Goal: Task Accomplishment & Management: Complete application form

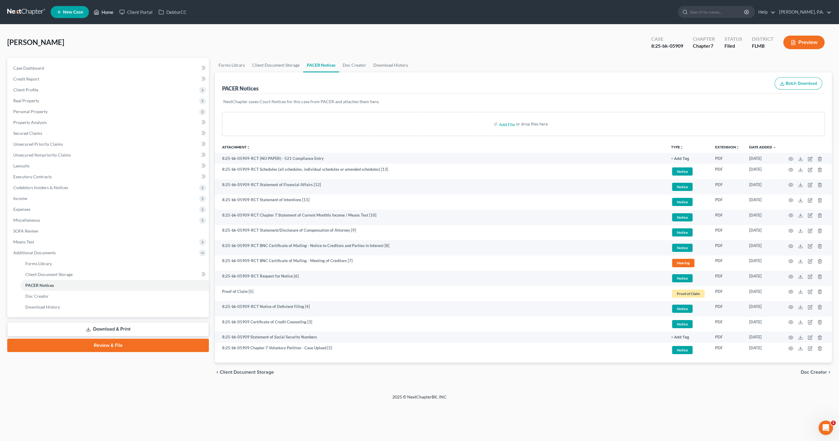
click at [105, 10] on link "Home" at bounding box center [104, 12] width 26 height 11
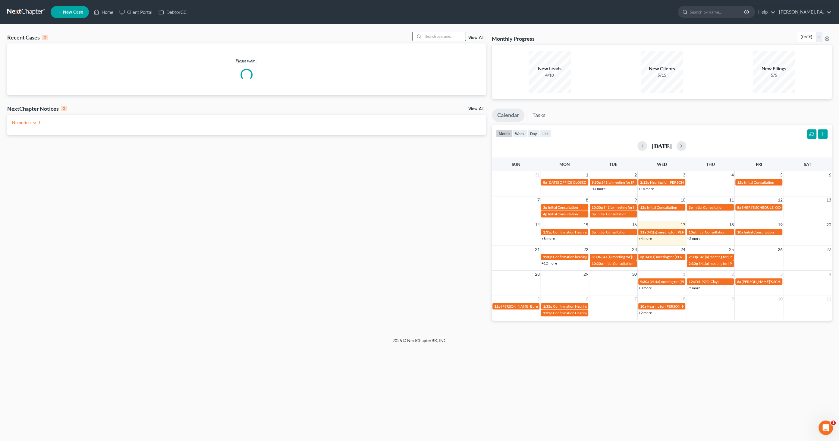
click at [453, 36] on input "search" at bounding box center [445, 36] width 42 height 9
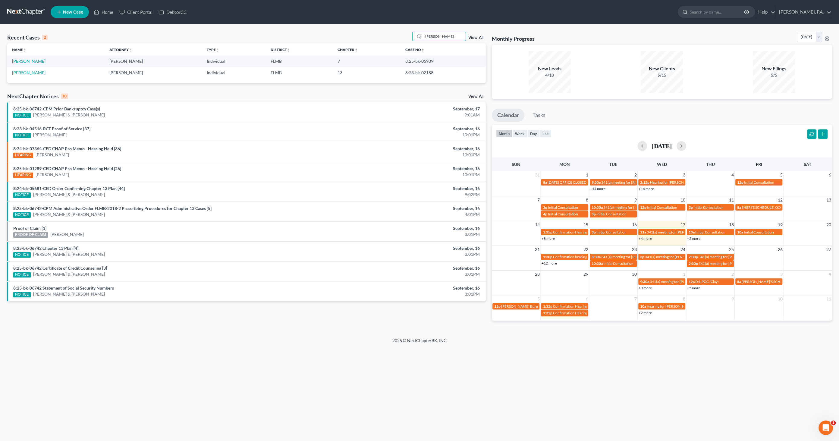
type input "[PERSON_NAME]"
click at [33, 62] on link "[PERSON_NAME]" at bounding box center [28, 60] width 33 height 5
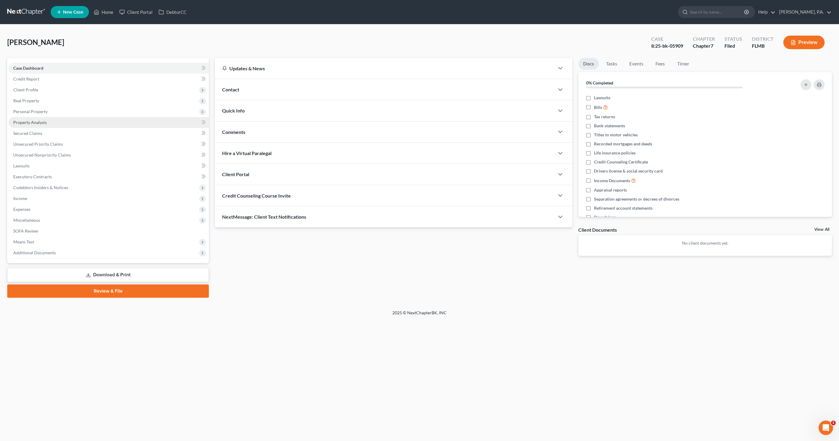
click at [35, 124] on span "Property Analysis" at bounding box center [29, 122] width 33 height 5
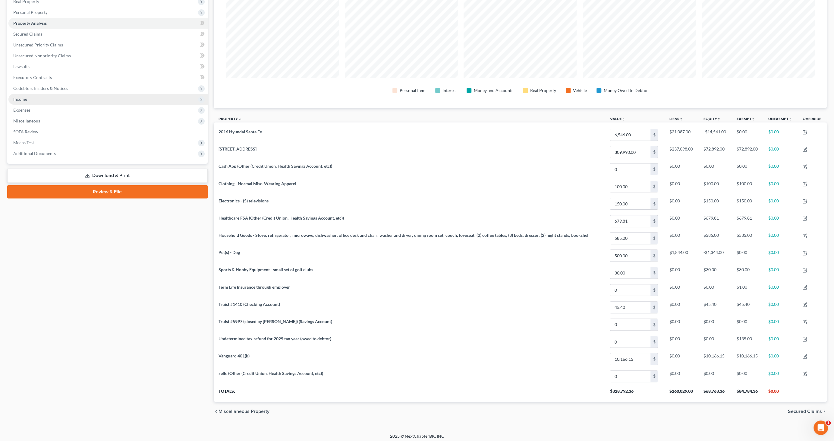
click at [29, 101] on span "Income" at bounding box center [107, 99] width 199 height 11
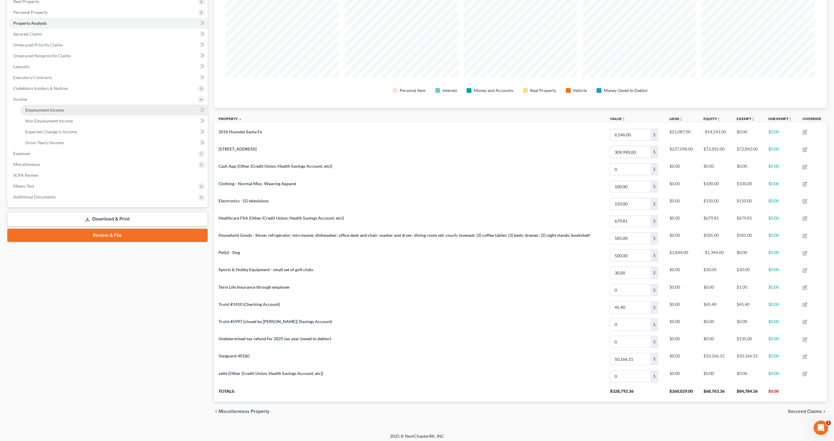
click at [34, 109] on span "Employment Income" at bounding box center [44, 109] width 39 height 5
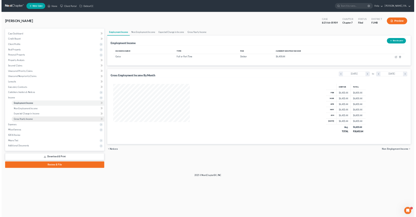
scroll to position [301347, 301287]
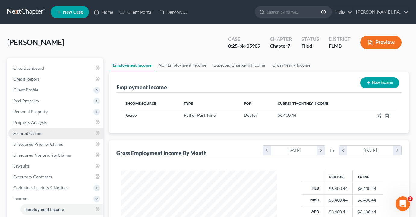
click at [26, 131] on span "Secured Claims" at bounding box center [27, 133] width 29 height 5
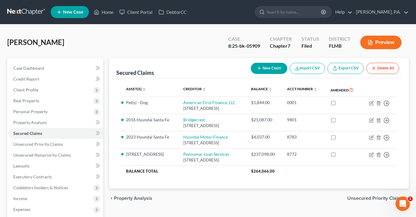
click at [385, 40] on button "Preview" at bounding box center [380, 43] width 41 height 14
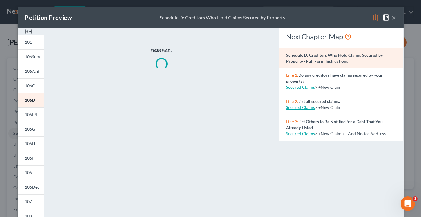
click at [27, 30] on img at bounding box center [28, 31] width 7 height 7
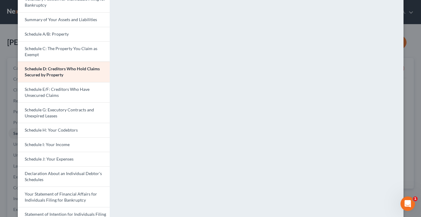
scroll to position [162, 0]
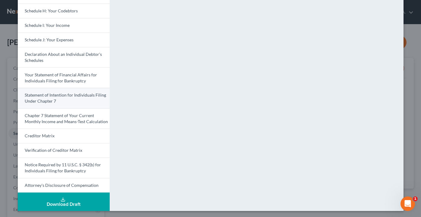
click at [55, 97] on link "Statement of Intention for Individuals Filing Under Chapter 7" at bounding box center [64, 98] width 92 height 20
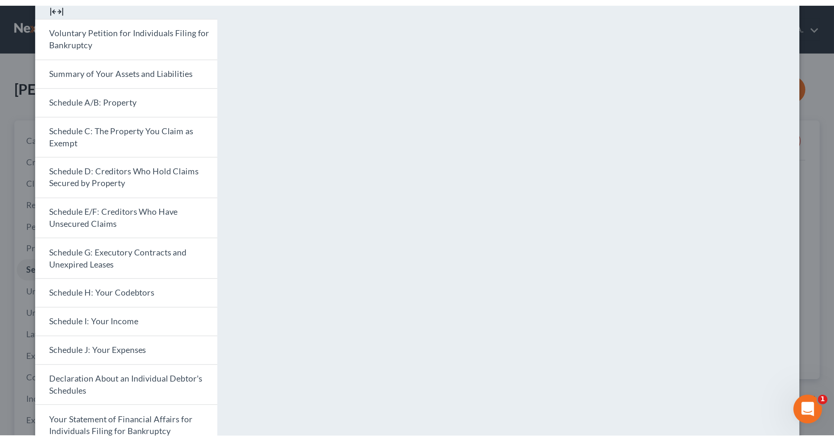
scroll to position [0, 0]
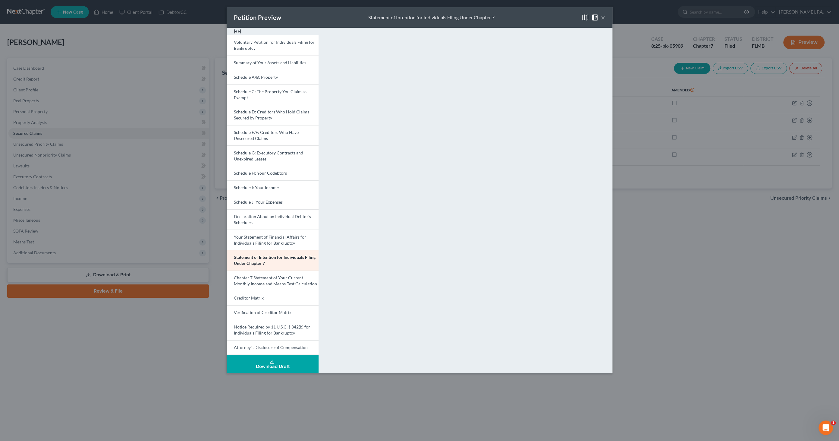
click at [605, 17] on button "×" at bounding box center [603, 17] width 4 height 7
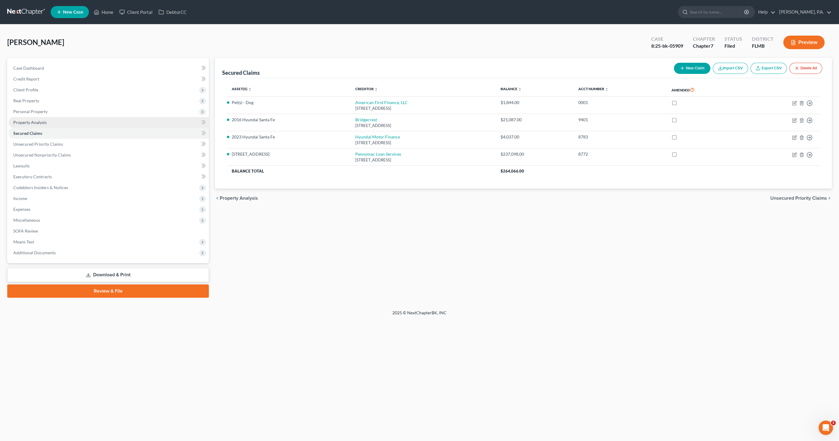
click at [36, 122] on span "Property Analysis" at bounding box center [29, 122] width 33 height 5
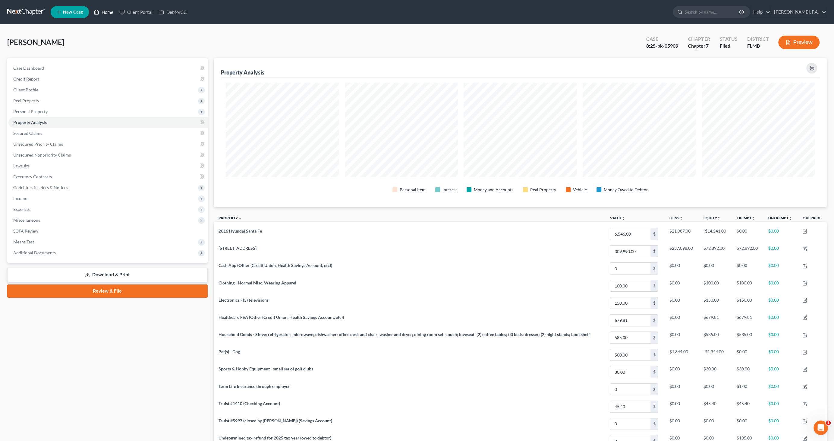
click at [103, 10] on link "Home" at bounding box center [104, 12] width 26 height 11
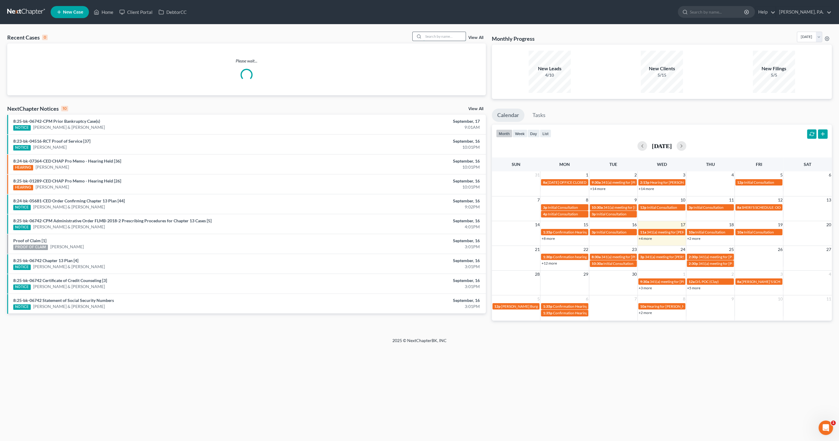
click at [435, 35] on input "search" at bounding box center [445, 36] width 42 height 9
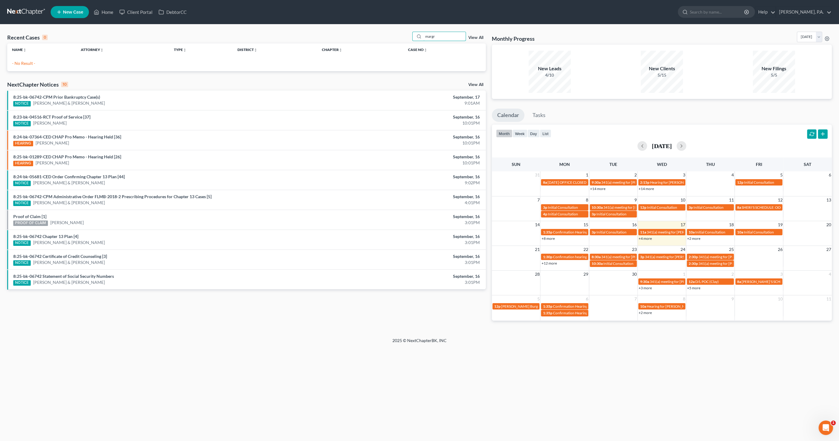
drag, startPoint x: 445, startPoint y: 36, endPoint x: 410, endPoint y: 38, distance: 35.3
click at [410, 38] on div "Recent Cases 0 margr View All" at bounding box center [246, 38] width 479 height 12
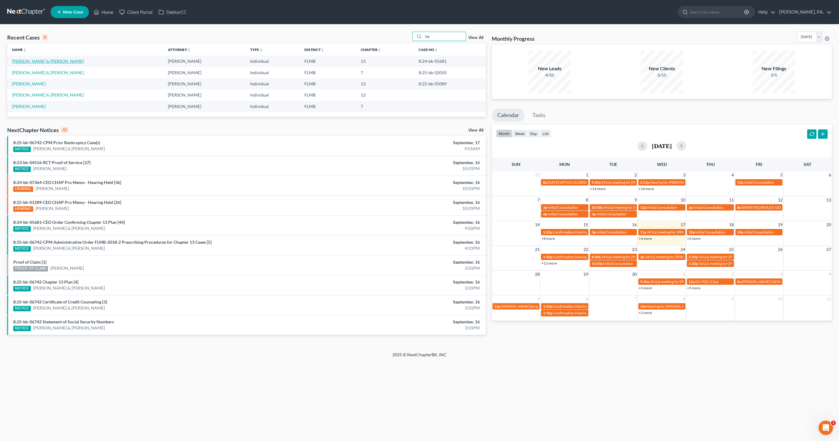
type input "lay"
click at [43, 61] on link "[PERSON_NAME] & [PERSON_NAME]" at bounding box center [48, 60] width 72 height 5
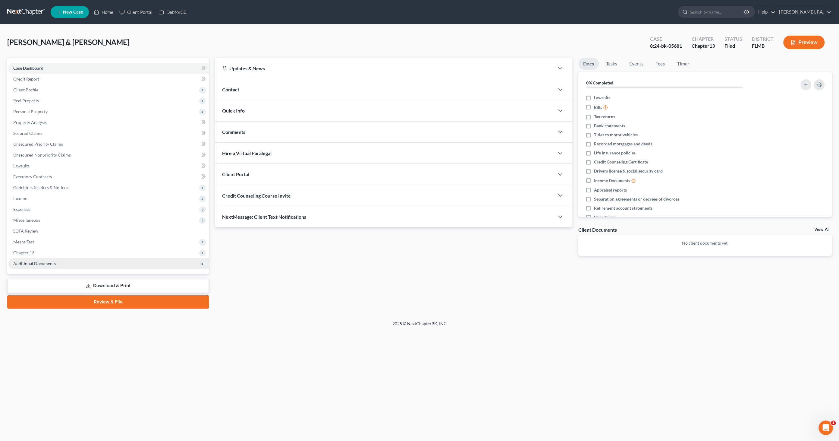
click at [44, 266] on span "Additional Documents" at bounding box center [108, 263] width 200 height 11
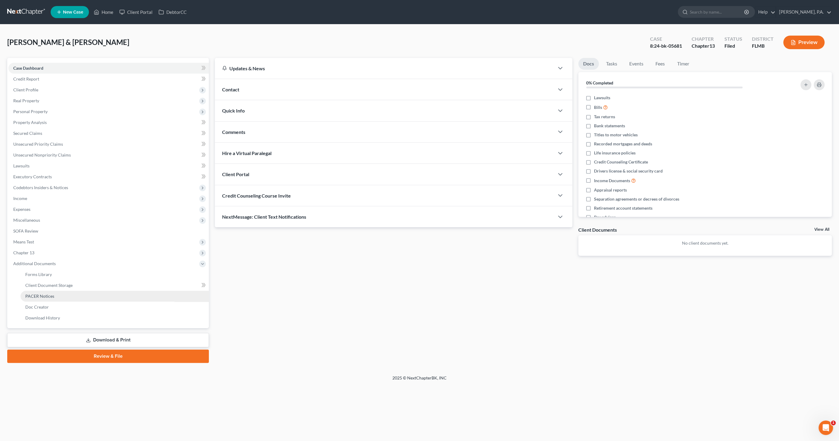
click at [47, 296] on span "PACER Notices" at bounding box center [39, 295] width 29 height 5
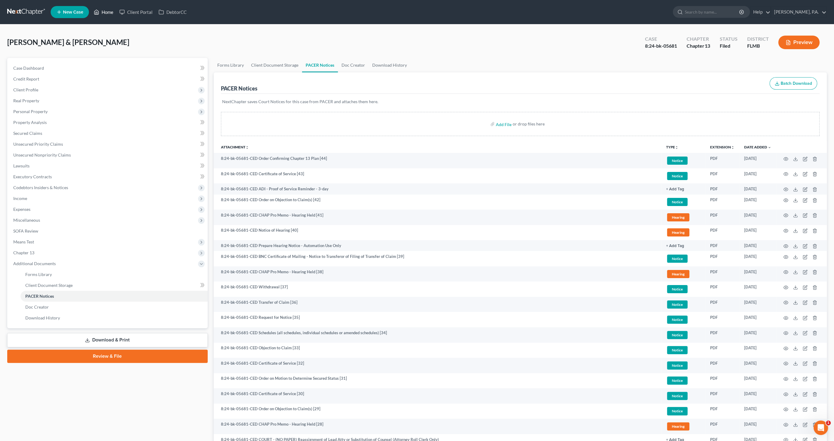
click at [109, 14] on link "Home" at bounding box center [104, 12] width 26 height 11
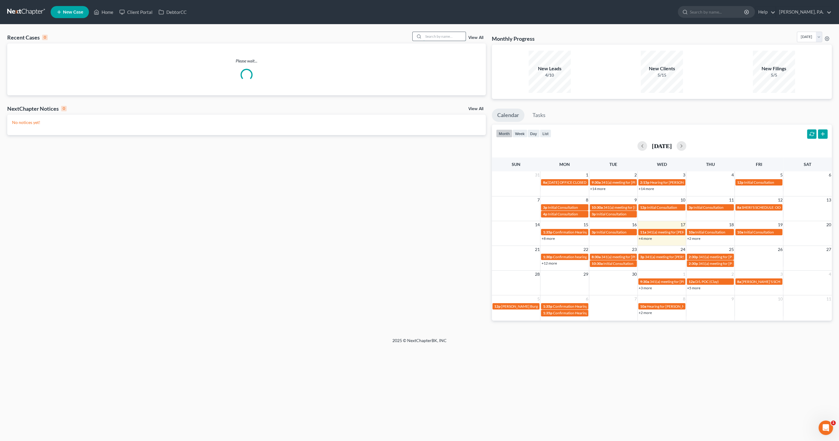
click at [446, 34] on input "search" at bounding box center [445, 36] width 42 height 9
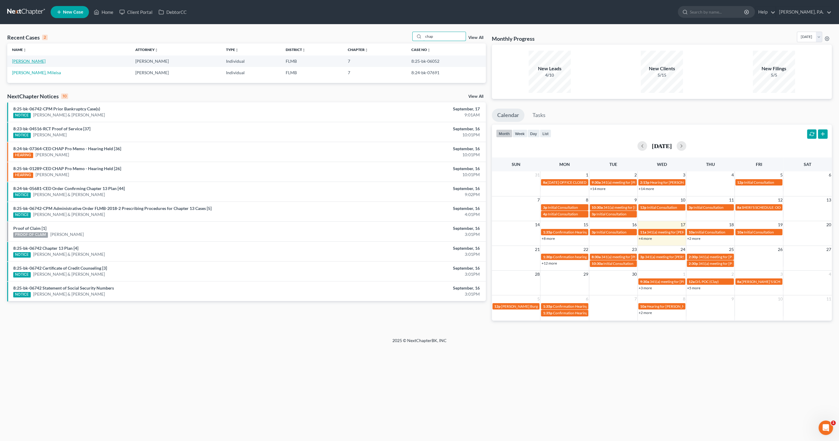
type input "chap"
click at [38, 62] on link "[PERSON_NAME]" at bounding box center [28, 60] width 33 height 5
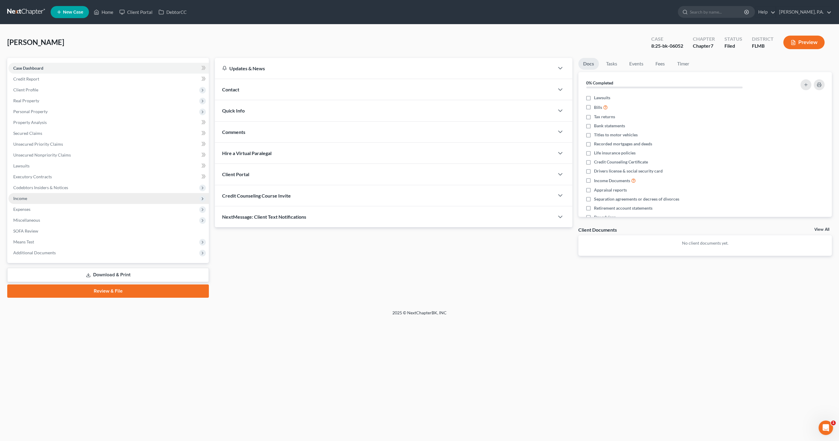
click at [14, 197] on span "Income" at bounding box center [20, 198] width 14 height 5
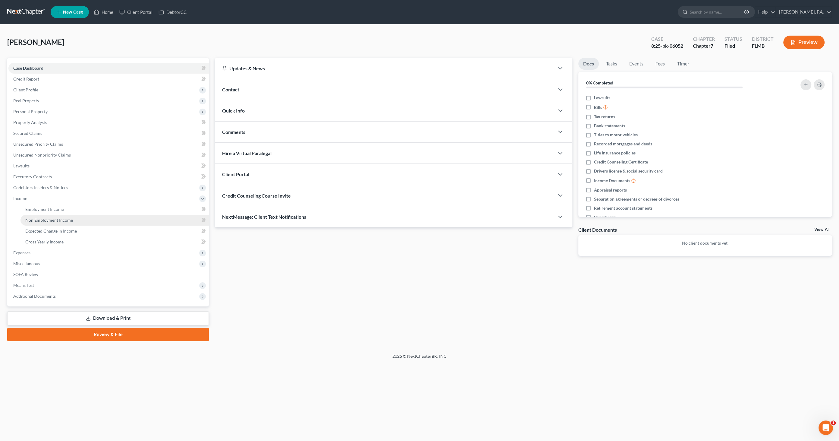
click at [36, 215] on link "Non Employment Income" at bounding box center [114, 220] width 188 height 11
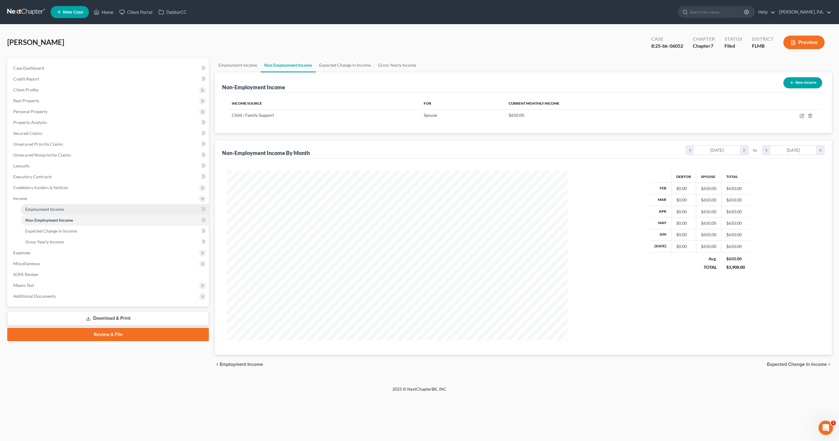
scroll to position [169, 353]
click at [38, 209] on span "Employment Income" at bounding box center [44, 208] width 39 height 5
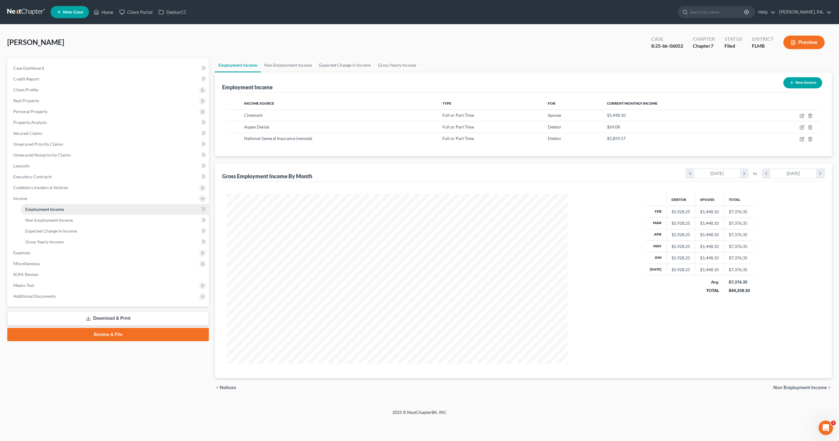
scroll to position [169, 353]
click at [283, 63] on link "Non Employment Income" at bounding box center [288, 65] width 55 height 14
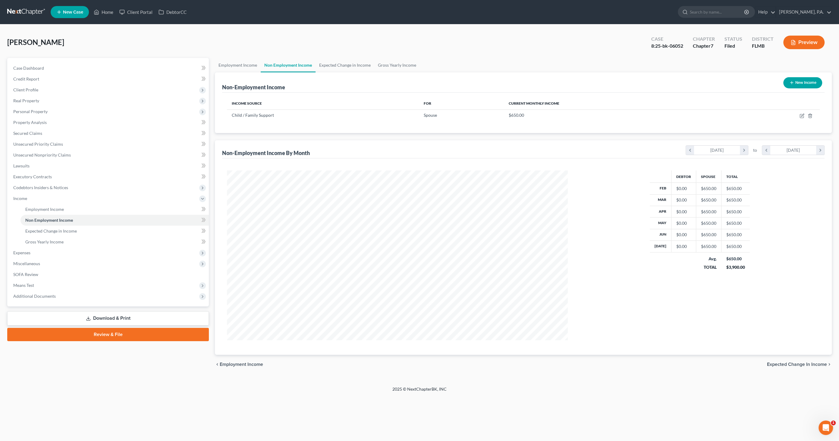
scroll to position [169, 353]
click at [794, 39] on button "Preview" at bounding box center [803, 43] width 41 height 14
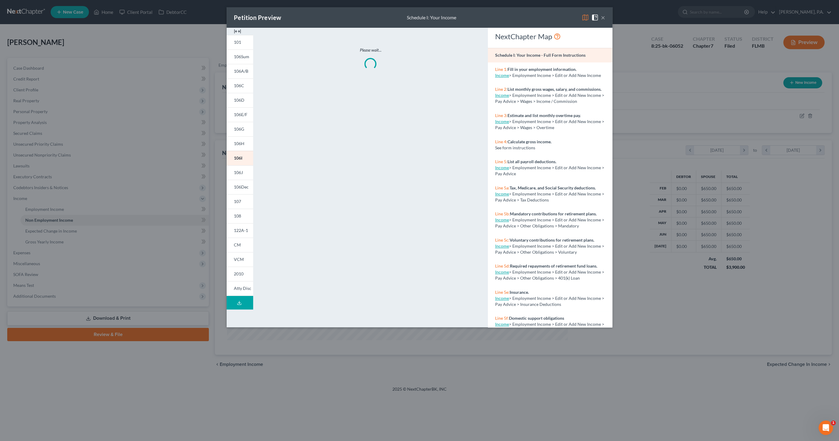
click at [235, 30] on img at bounding box center [237, 31] width 7 height 7
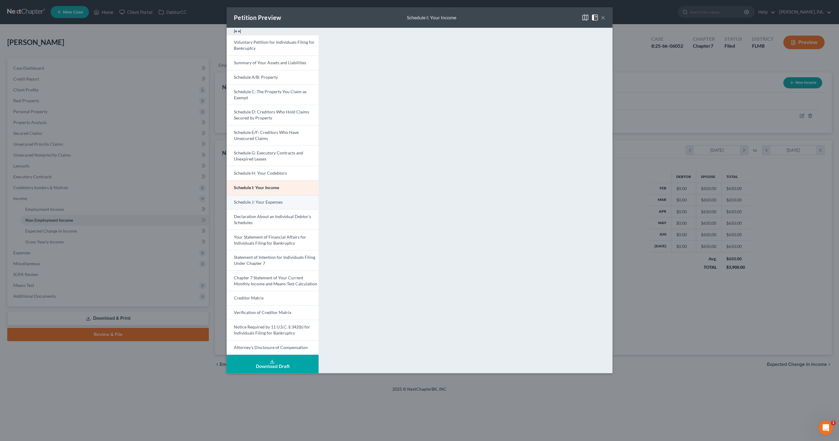
click at [279, 199] on span "Schedule J: Your Expenses" at bounding box center [258, 201] width 49 height 5
click at [603, 17] on button "×" at bounding box center [603, 17] width 4 height 7
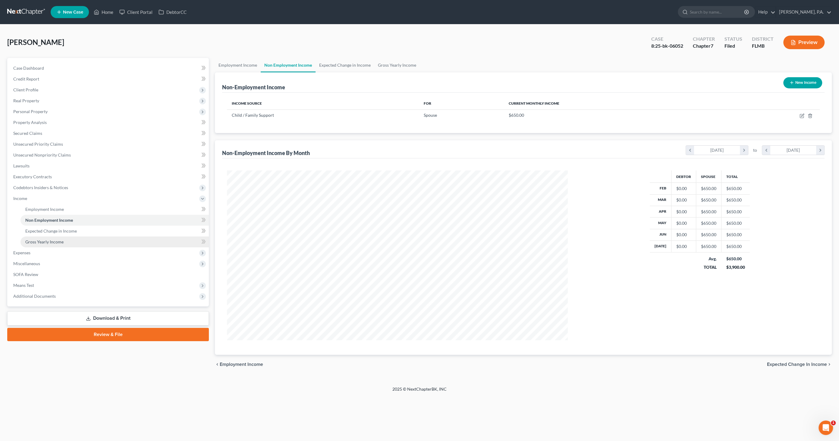
click at [39, 243] on span "Gross Yearly Income" at bounding box center [44, 241] width 38 height 5
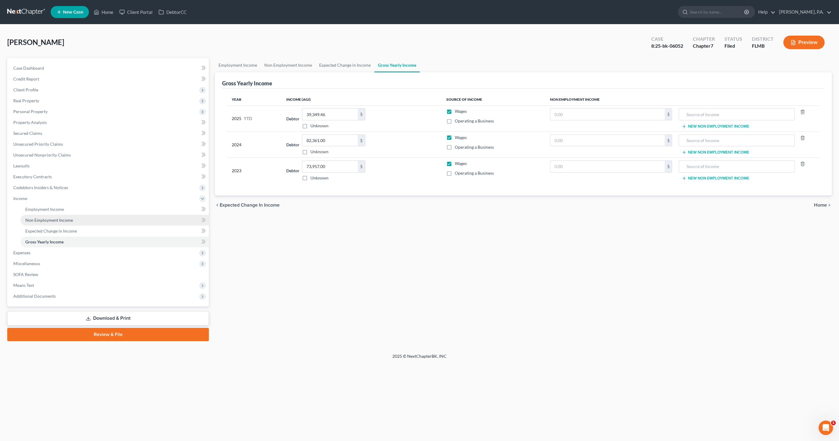
click at [53, 219] on span "Non Employment Income" at bounding box center [49, 219] width 48 height 5
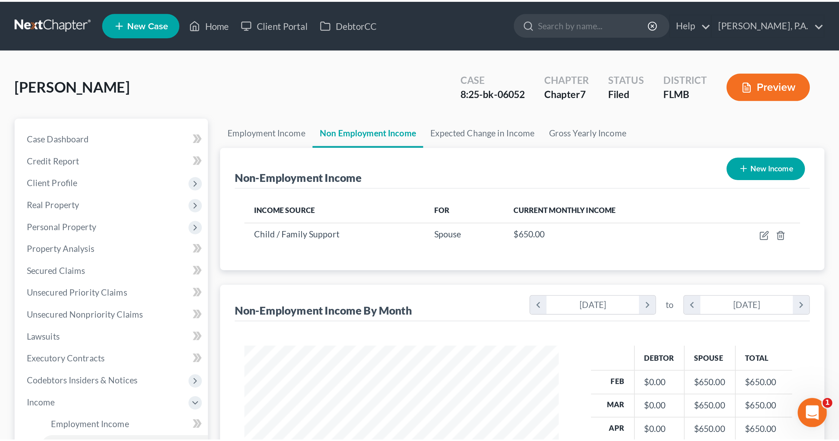
scroll to position [169, 353]
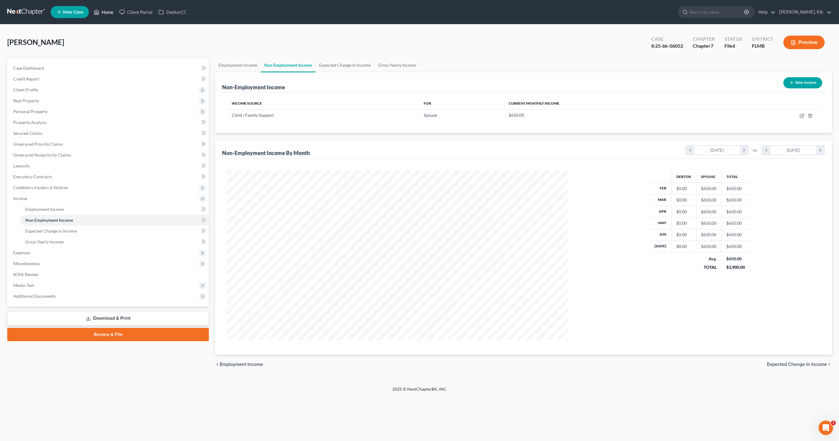
click at [106, 13] on link "Home" at bounding box center [104, 12] width 26 height 11
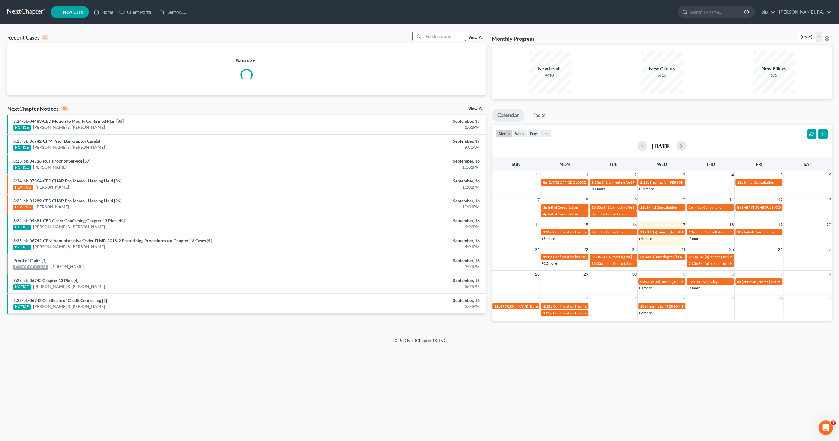
click at [456, 36] on input "search" at bounding box center [445, 36] width 42 height 9
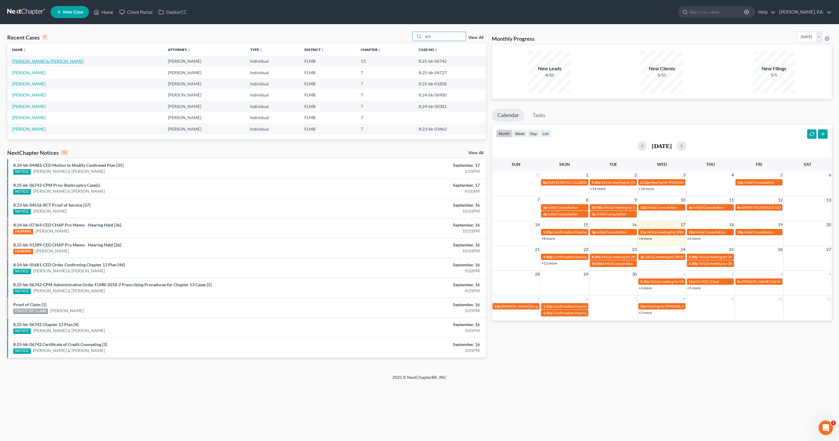
type input "sch"
click at [53, 62] on link "[PERSON_NAME] & [PERSON_NAME]" at bounding box center [48, 60] width 72 height 5
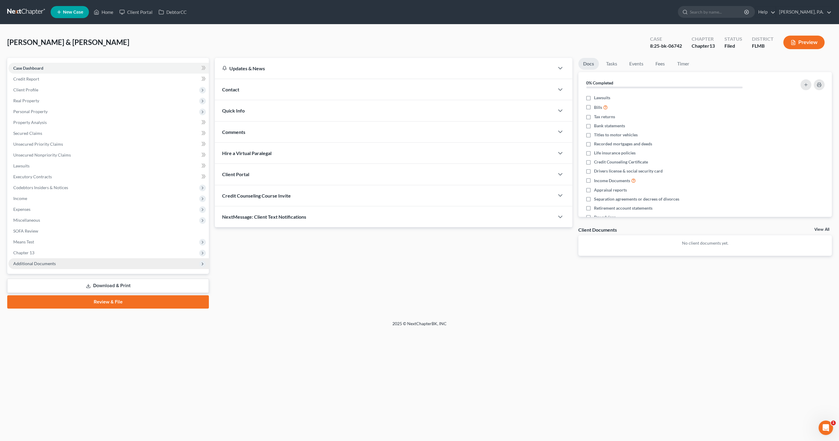
click at [34, 265] on span "Additional Documents" at bounding box center [34, 263] width 43 height 5
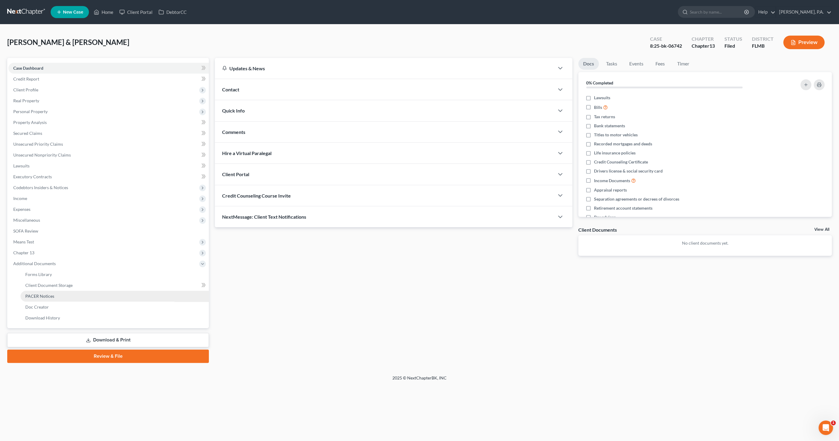
click at [39, 292] on link "PACER Notices" at bounding box center [114, 296] width 188 height 11
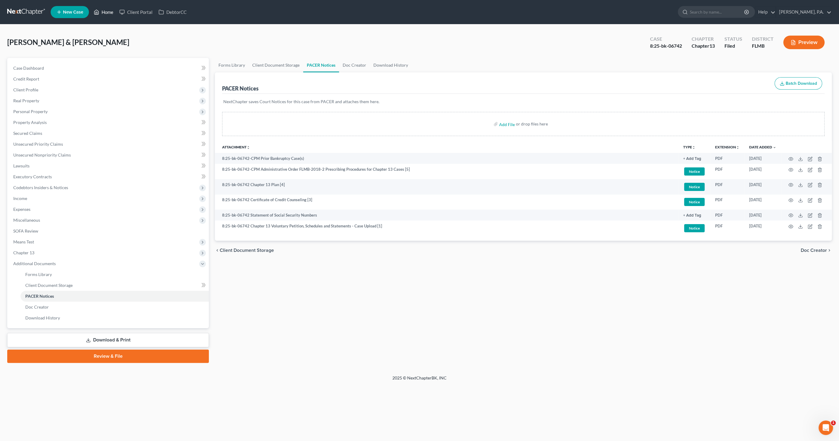
click at [106, 12] on link "Home" at bounding box center [104, 12] width 26 height 11
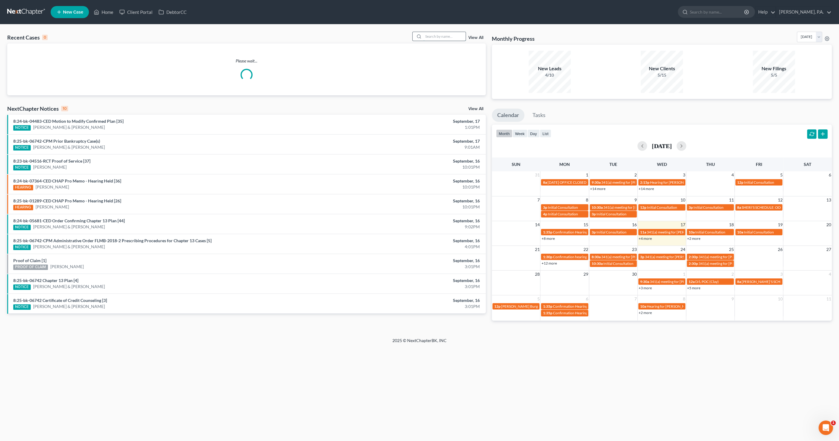
click at [443, 35] on input "search" at bounding box center [445, 36] width 42 height 9
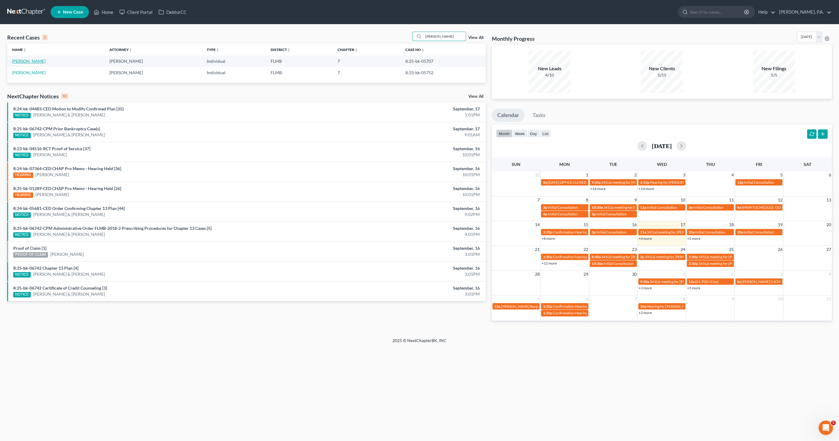
type input "[PERSON_NAME]"
click at [29, 62] on link "[PERSON_NAME]" at bounding box center [28, 60] width 33 height 5
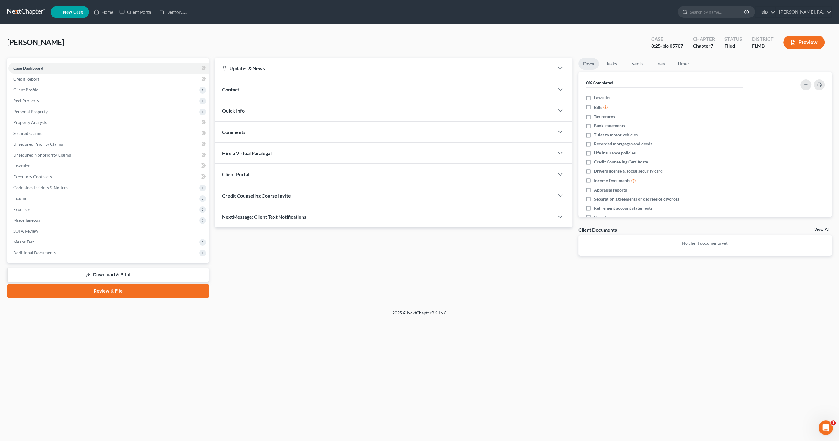
click at [799, 37] on button "Preview" at bounding box center [803, 43] width 41 height 14
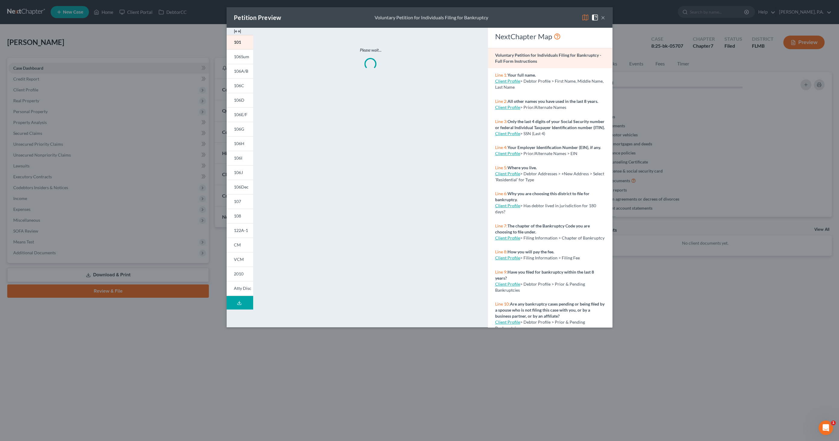
click at [236, 32] on img at bounding box center [237, 31] width 7 height 7
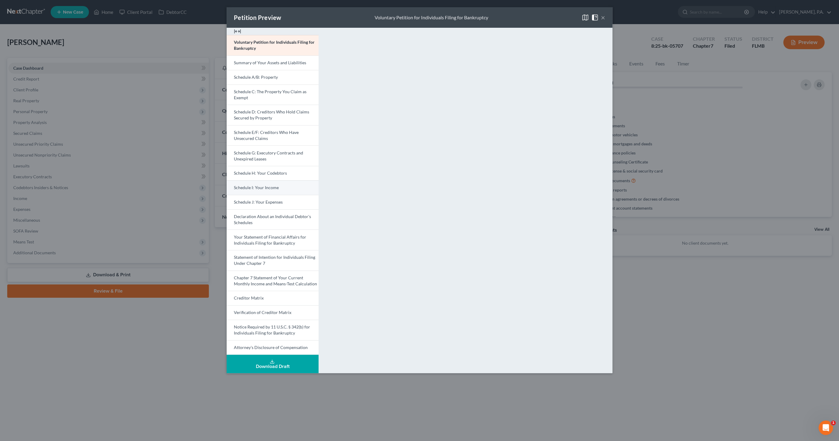
click at [244, 184] on link "Schedule I: Your Income" at bounding box center [273, 187] width 92 height 14
click at [275, 201] on span "Schedule J: Your Expenses" at bounding box center [258, 201] width 49 height 5
drag, startPoint x: 603, startPoint y: 17, endPoint x: 597, endPoint y: 27, distance: 12.0
click at [603, 17] on button "×" at bounding box center [603, 17] width 4 height 7
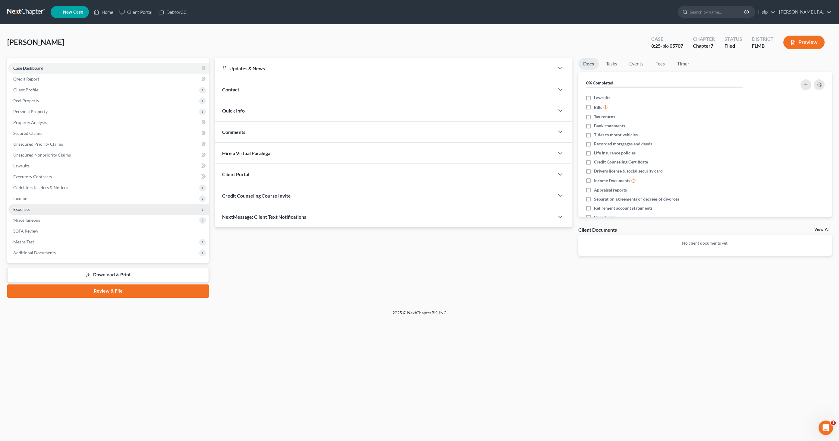
click at [25, 208] on span "Expenses" at bounding box center [21, 208] width 17 height 5
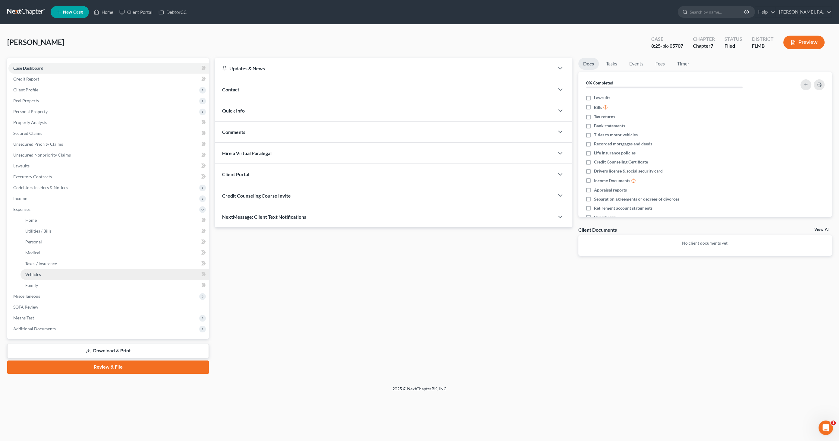
click at [42, 272] on link "Vehicles" at bounding box center [114, 274] width 188 height 11
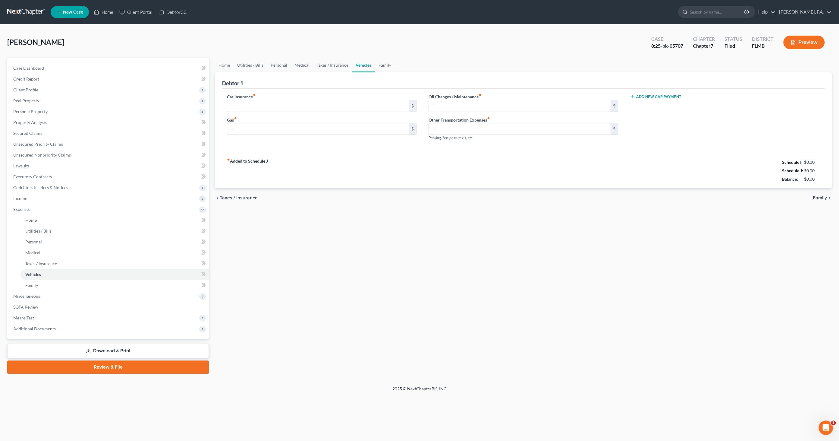
type input "108.00"
type input "100.00"
type input "29.00"
type input "0.00"
type input "469.00"
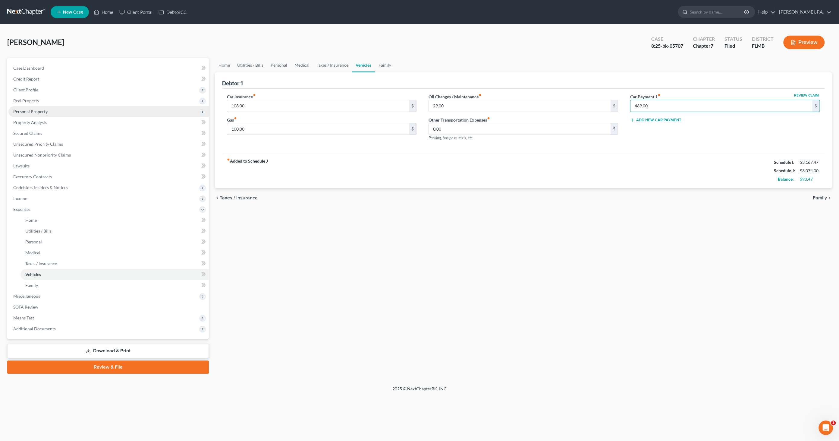
click at [31, 112] on span "Personal Property" at bounding box center [30, 111] width 34 height 5
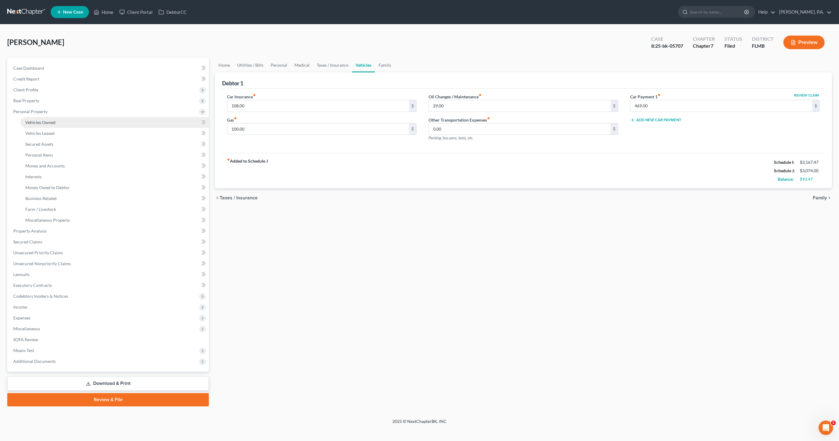
click at [34, 122] on span "Vehicles Owned" at bounding box center [40, 122] width 30 height 5
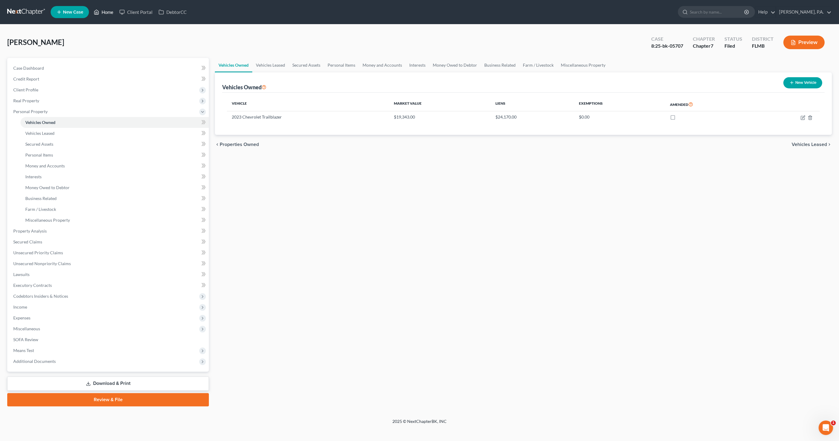
click at [108, 12] on link "Home" at bounding box center [104, 12] width 26 height 11
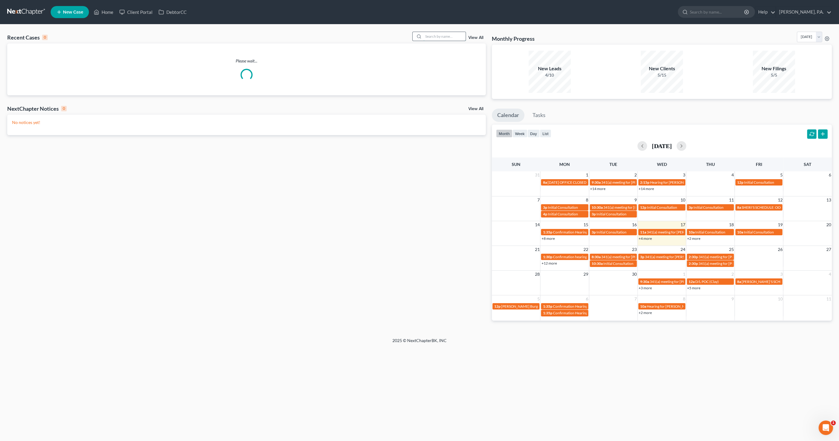
click at [455, 38] on input "search" at bounding box center [445, 36] width 42 height 9
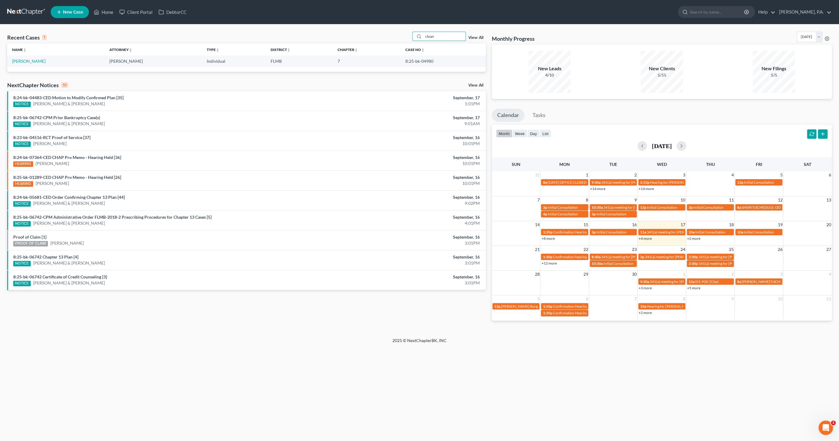
type input "cloan"
click at [45, 64] on td "[PERSON_NAME]" at bounding box center [55, 60] width 97 height 11
click at [43, 62] on link "[PERSON_NAME]" at bounding box center [28, 60] width 33 height 5
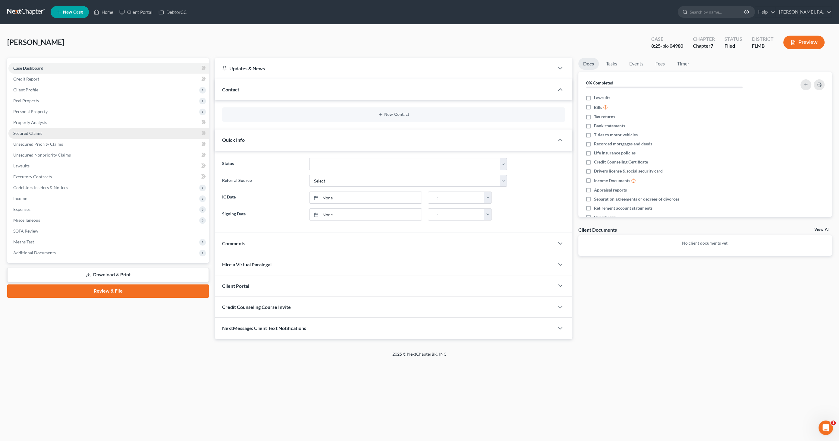
click at [30, 132] on span "Secured Claims" at bounding box center [27, 133] width 29 height 5
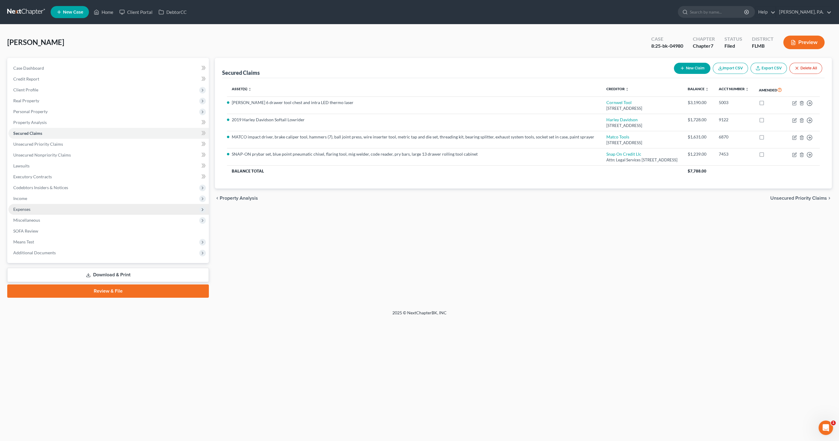
click at [30, 206] on span "Expenses" at bounding box center [21, 208] width 17 height 5
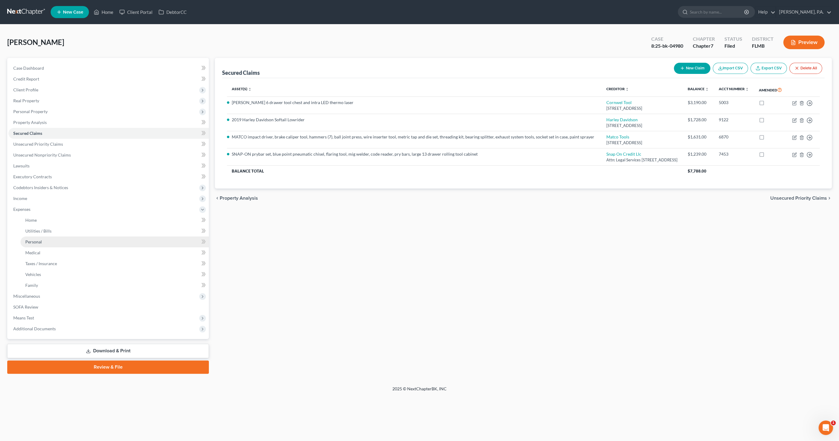
click at [37, 240] on span "Personal" at bounding box center [33, 241] width 17 height 5
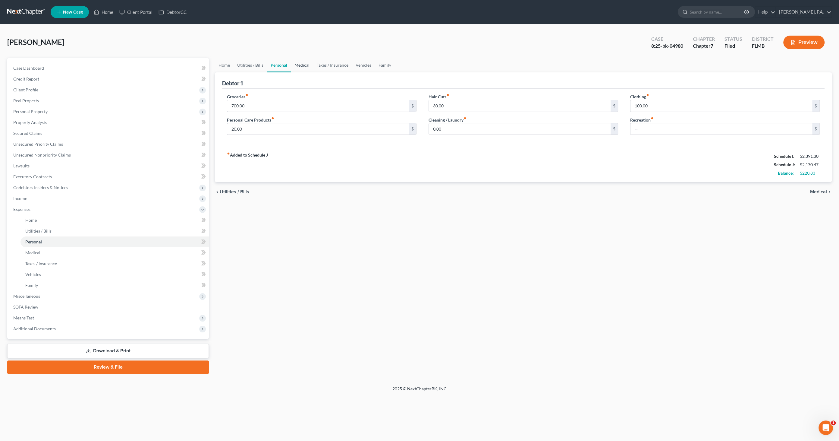
click at [299, 62] on link "Medical" at bounding box center [302, 65] width 22 height 14
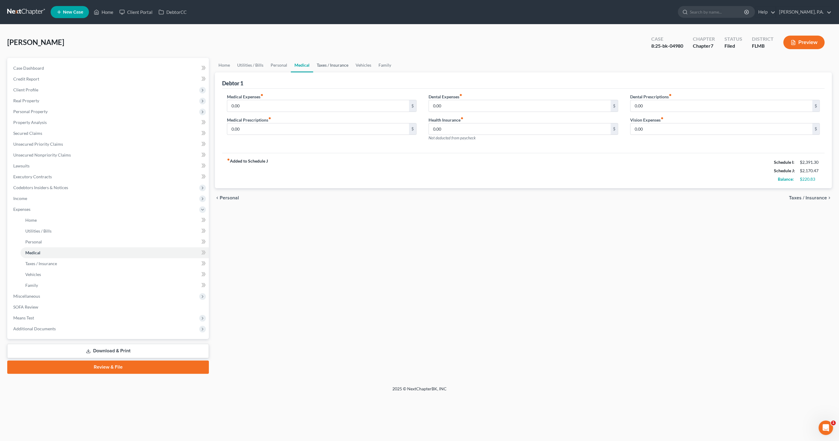
click at [325, 67] on link "Taxes / Insurance" at bounding box center [332, 65] width 39 height 14
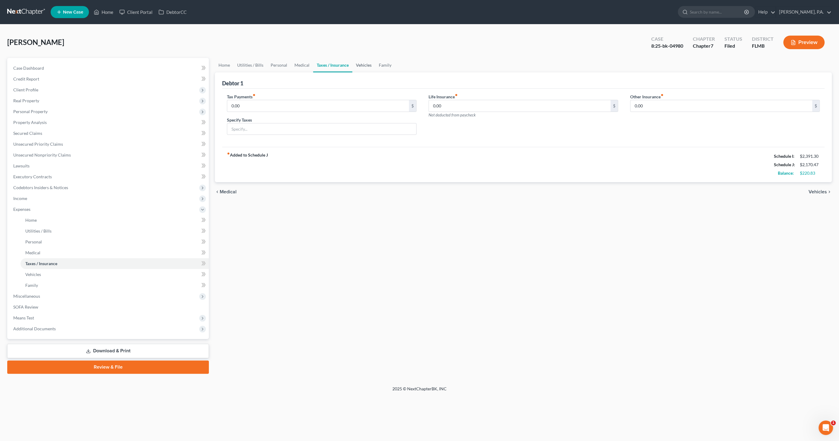
click at [364, 64] on link "Vehicles" at bounding box center [363, 65] width 23 height 14
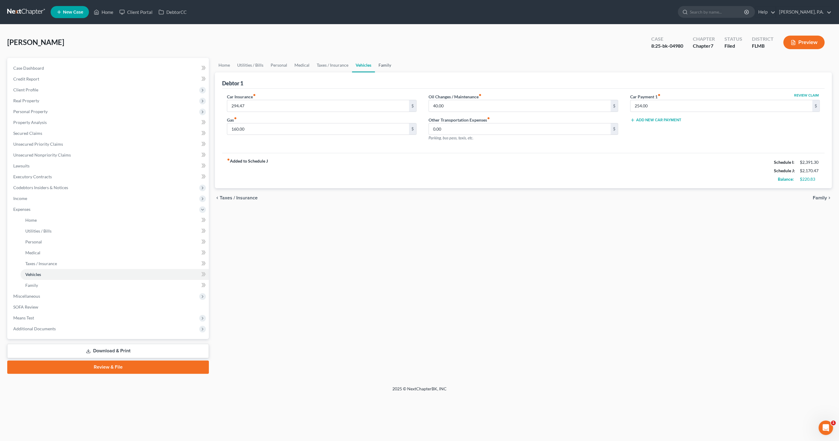
click at [380, 62] on link "Family" at bounding box center [385, 65] width 20 height 14
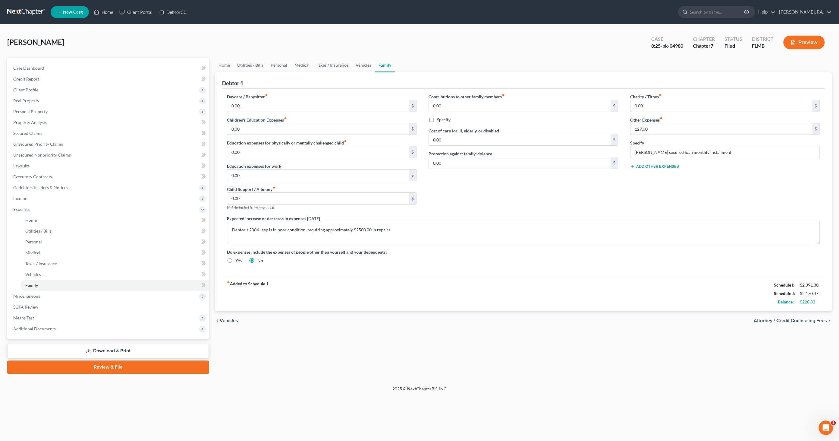
click at [799, 39] on button "Preview" at bounding box center [803, 43] width 41 height 14
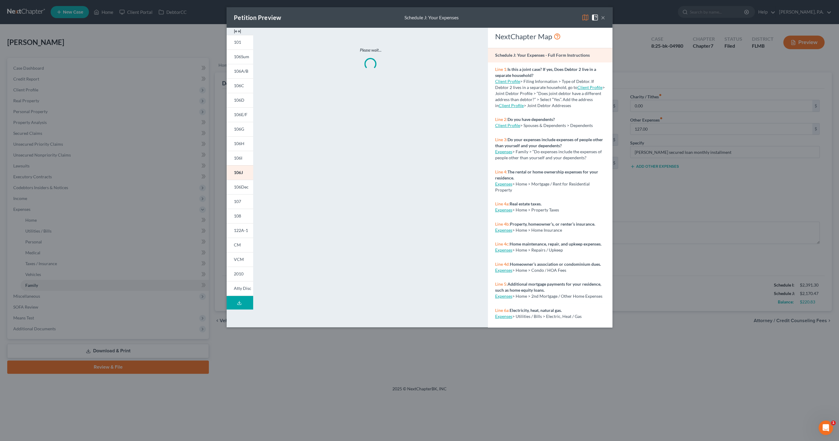
click at [232, 32] on div at bounding box center [240, 31] width 27 height 7
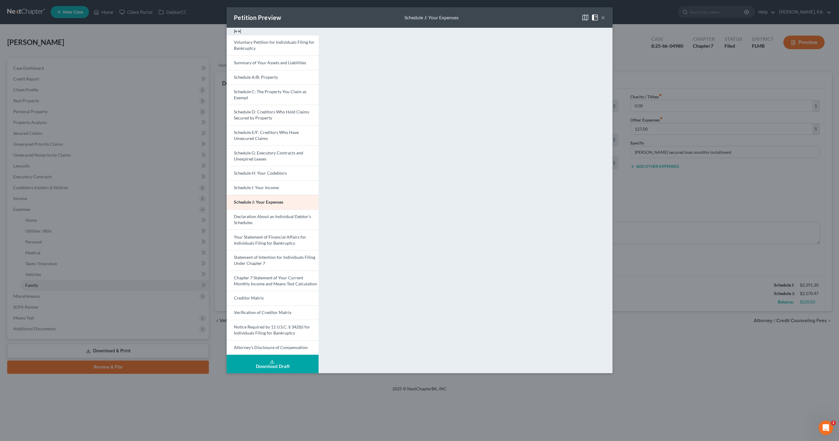
click at [604, 18] on button "×" at bounding box center [603, 17] width 4 height 7
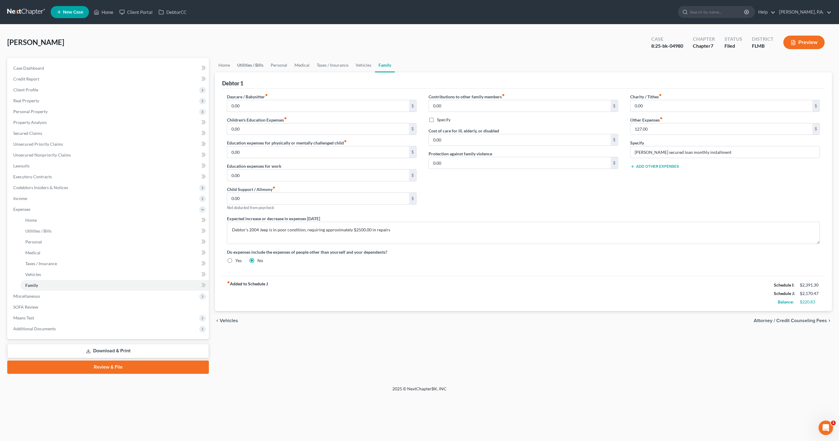
click at [255, 65] on link "Utilities / Bills" at bounding box center [250, 65] width 33 height 14
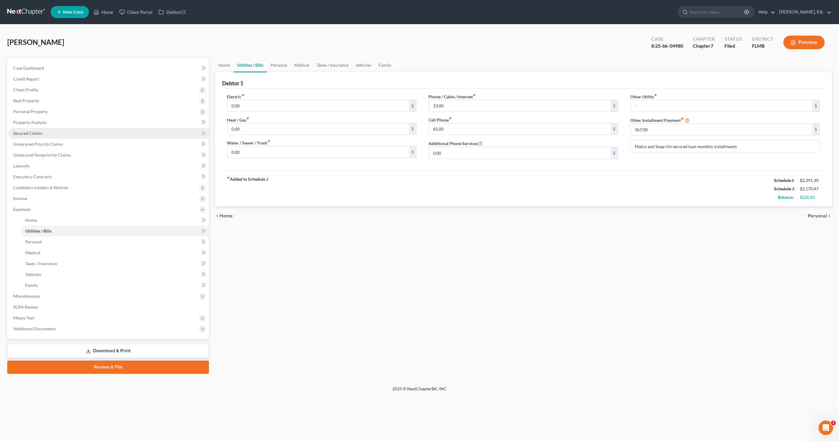
click at [37, 134] on span "Secured Claims" at bounding box center [27, 133] width 29 height 5
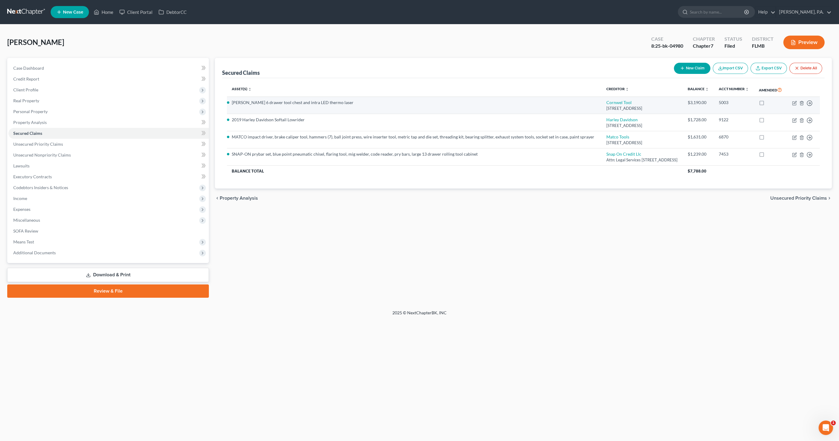
click at [293, 106] on li "[PERSON_NAME] 6 drawer tool chest and intra LED thermo laser" at bounding box center [414, 102] width 365 height 6
click at [607, 105] on link "Cornwel Tool" at bounding box center [619, 102] width 25 height 5
select select "36"
select select "2"
select select "0"
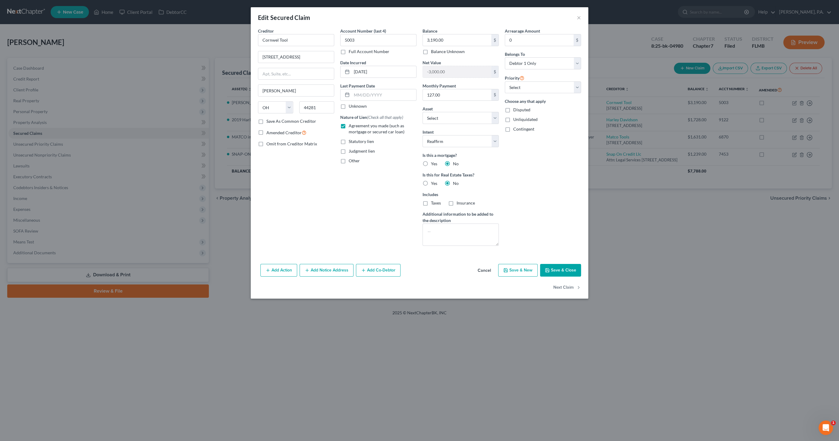
click at [486, 270] on button "Cancel" at bounding box center [484, 270] width 23 height 12
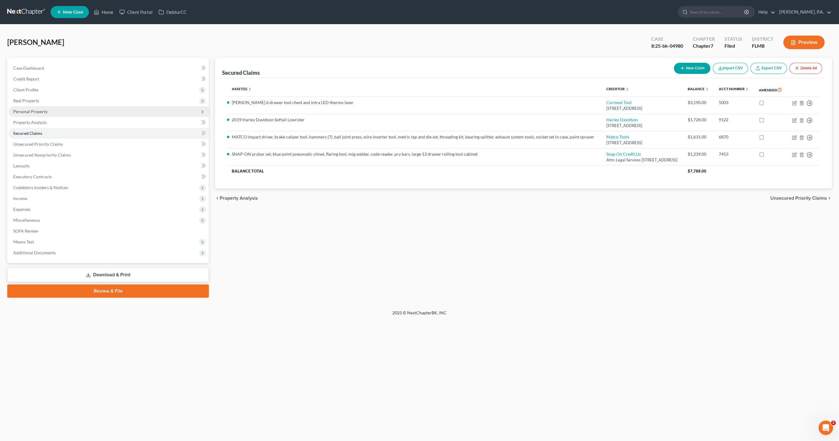
click at [34, 111] on span "Personal Property" at bounding box center [30, 111] width 34 height 5
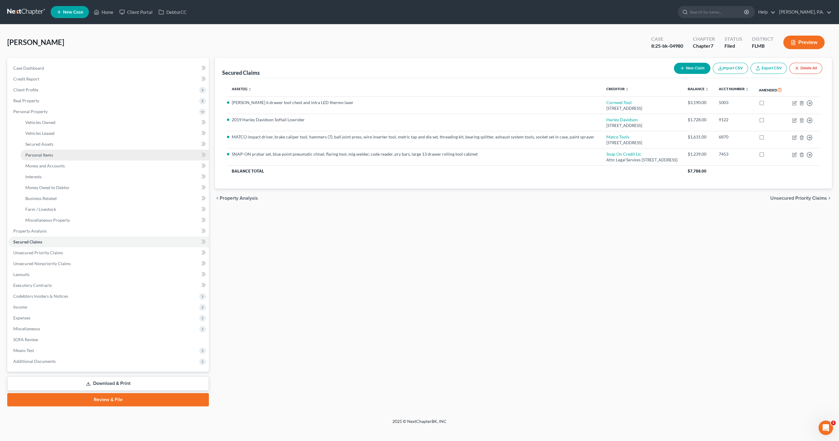
click at [43, 155] on span "Personal Items" at bounding box center [39, 154] width 28 height 5
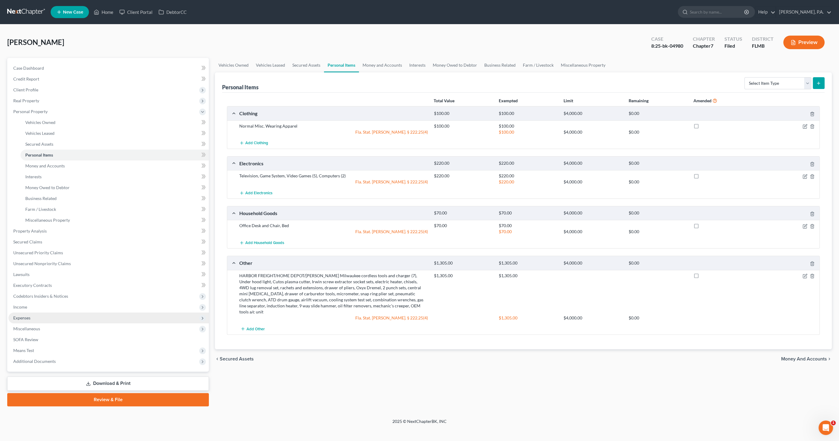
click at [30, 315] on span "Expenses" at bounding box center [21, 317] width 17 height 5
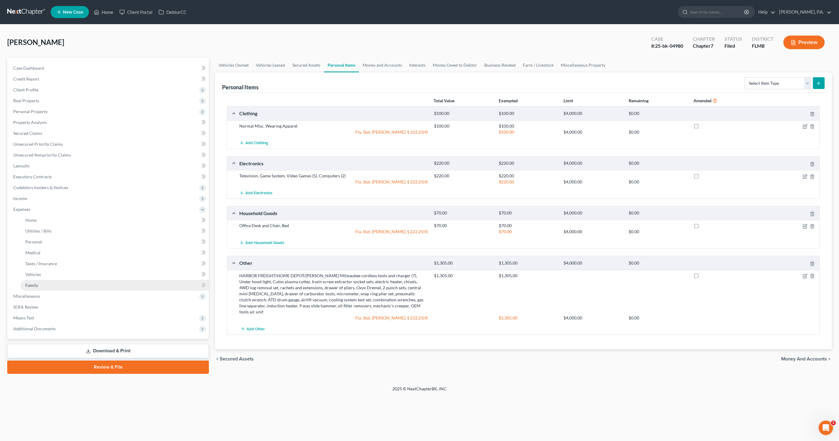
click at [38, 286] on link "Family" at bounding box center [114, 285] width 188 height 11
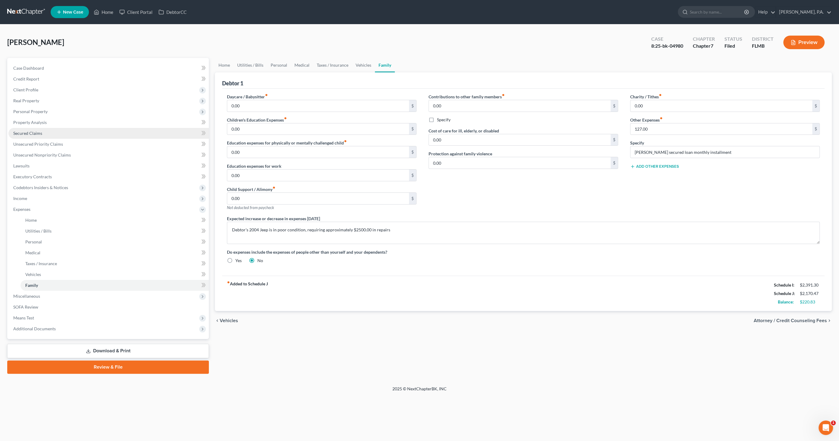
click at [32, 131] on span "Secured Claims" at bounding box center [27, 133] width 29 height 5
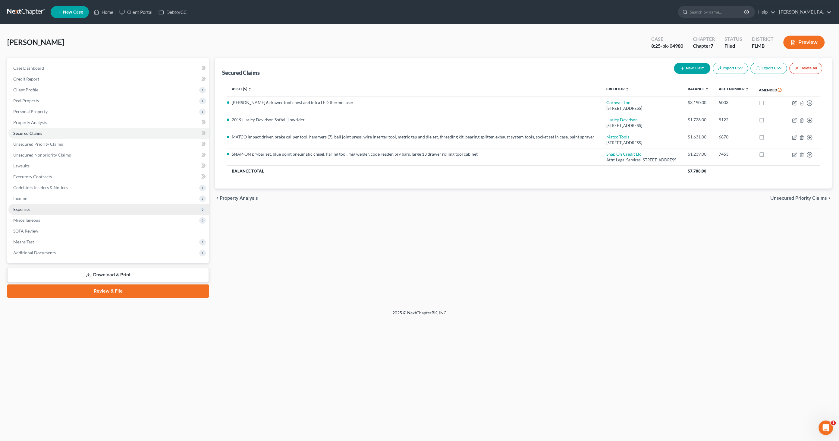
click at [28, 206] on span "Expenses" at bounding box center [108, 209] width 200 height 11
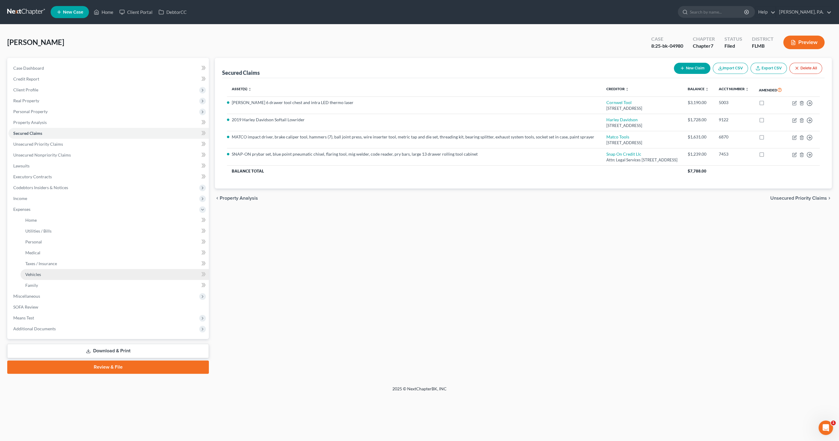
click at [40, 273] on span "Vehicles" at bounding box center [33, 274] width 16 height 5
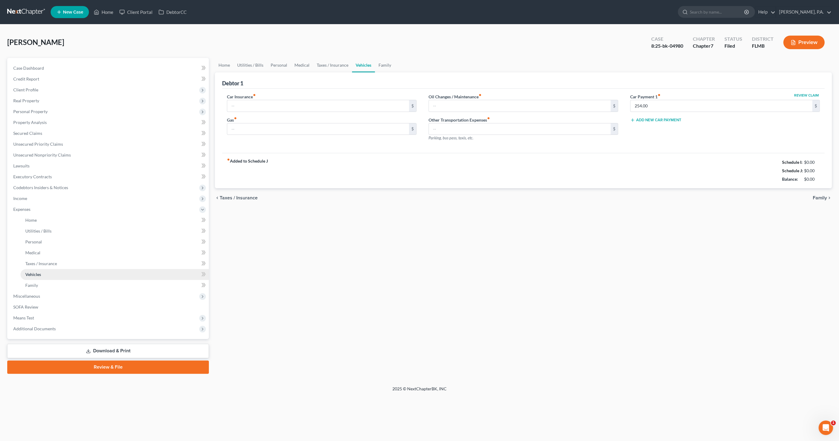
type input "294.47"
type input "160.00"
type input "40.00"
type input "0.00"
click at [33, 131] on span "Secured Claims" at bounding box center [27, 133] width 29 height 5
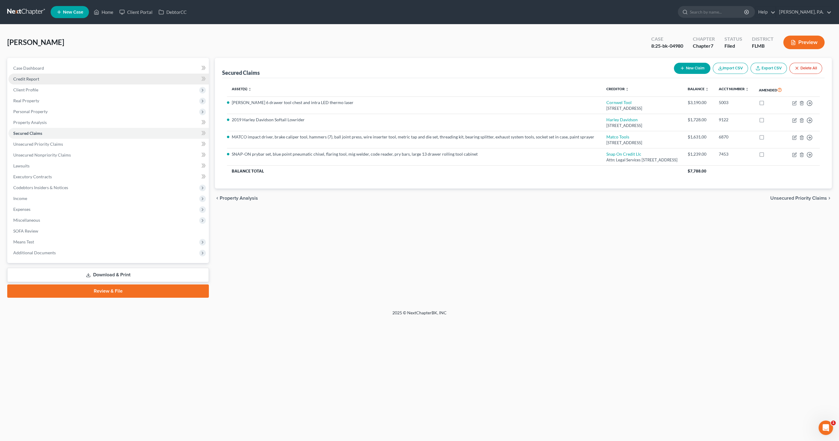
click at [27, 78] on span "Credit Report" at bounding box center [26, 78] width 26 height 5
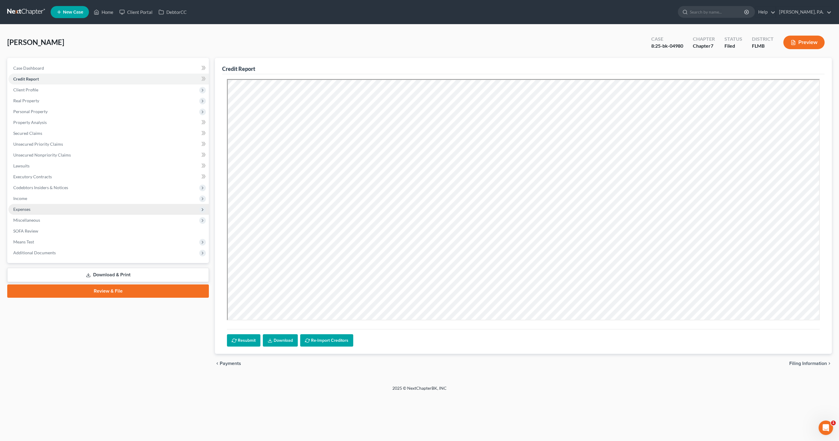
click at [22, 209] on span "Expenses" at bounding box center [21, 208] width 17 height 5
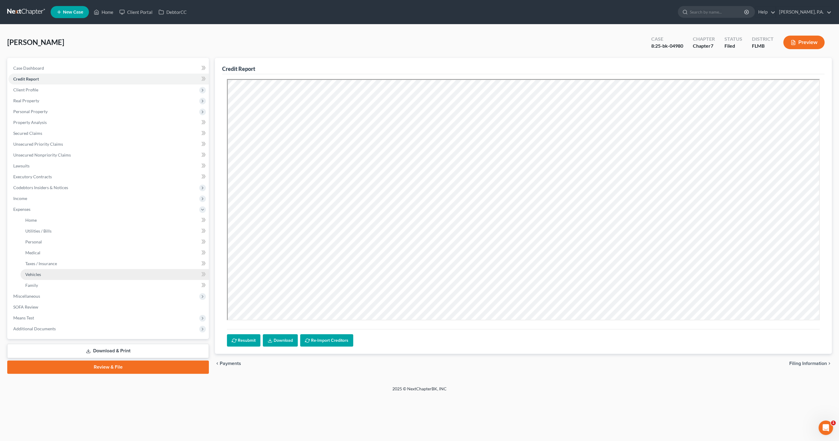
click at [38, 276] on link "Vehicles" at bounding box center [114, 274] width 188 height 11
